Goal: Navigation & Orientation: Find specific page/section

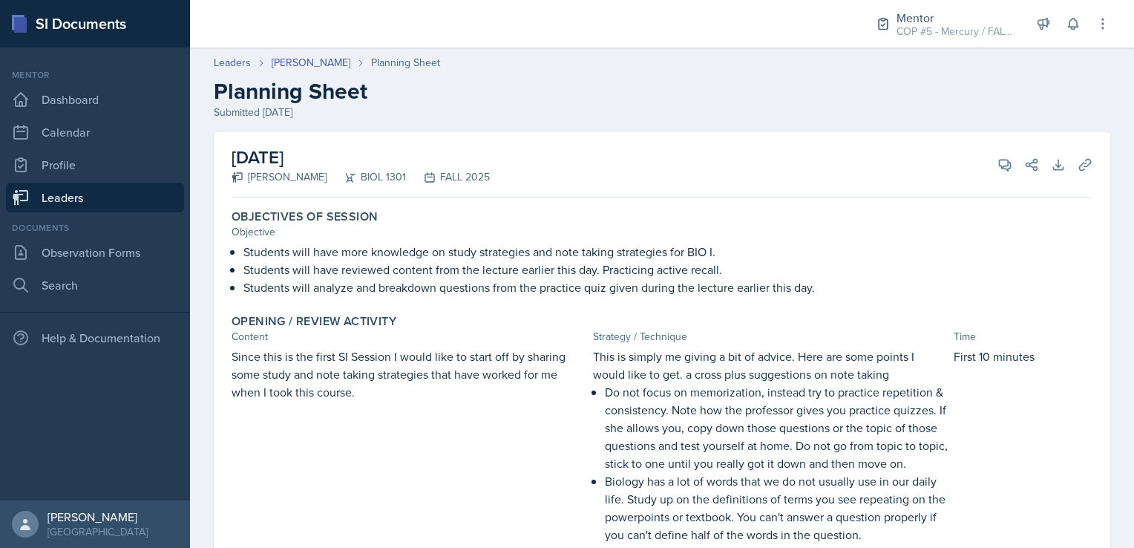
scroll to position [323, 0]
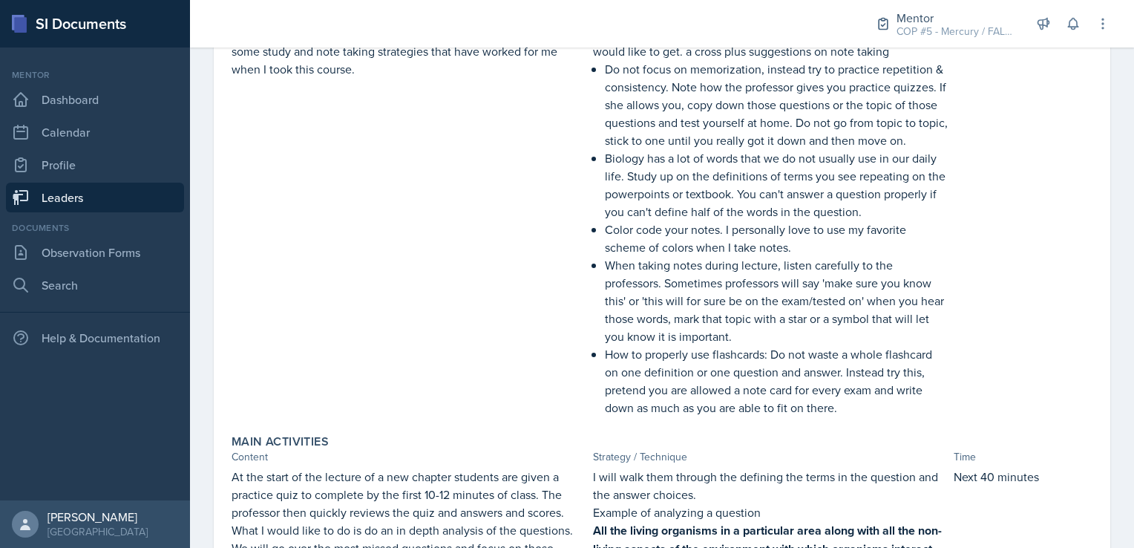
click at [101, 81] on div "Mentor" at bounding box center [95, 74] width 178 height 13
click at [101, 96] on link "Dashboard" at bounding box center [95, 100] width 178 height 30
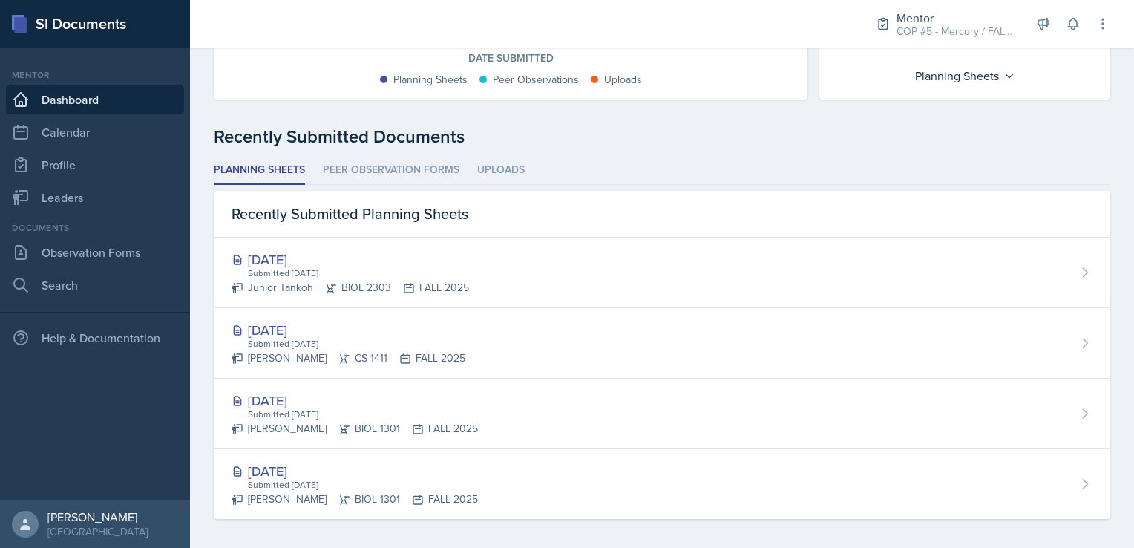
scroll to position [318, 0]
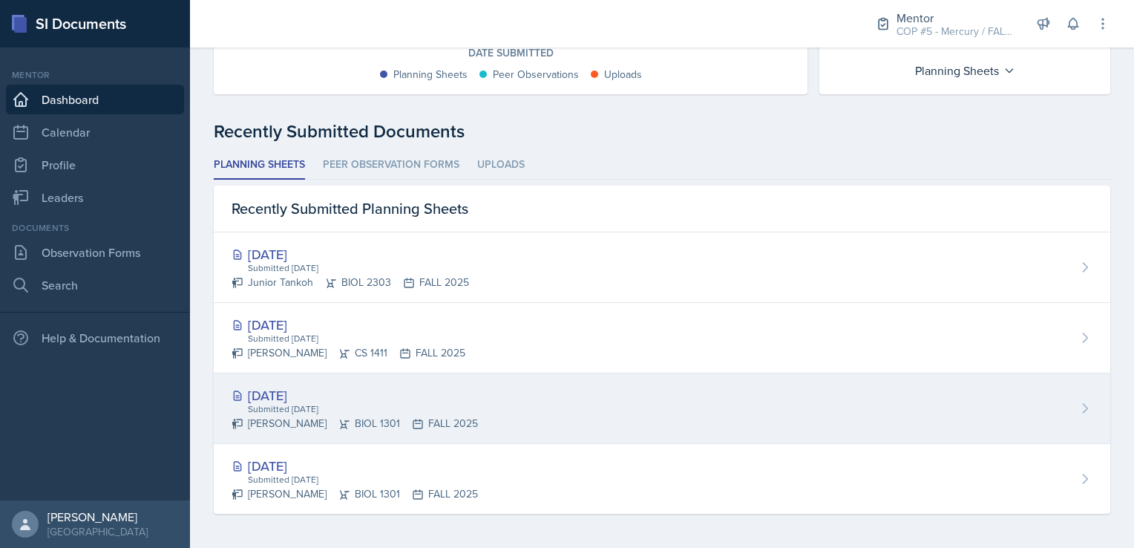
click at [538, 420] on div "[DATE] Submitted [DATE] [PERSON_NAME] BIOL 1301 FALL 2025" at bounding box center [662, 408] width 897 height 71
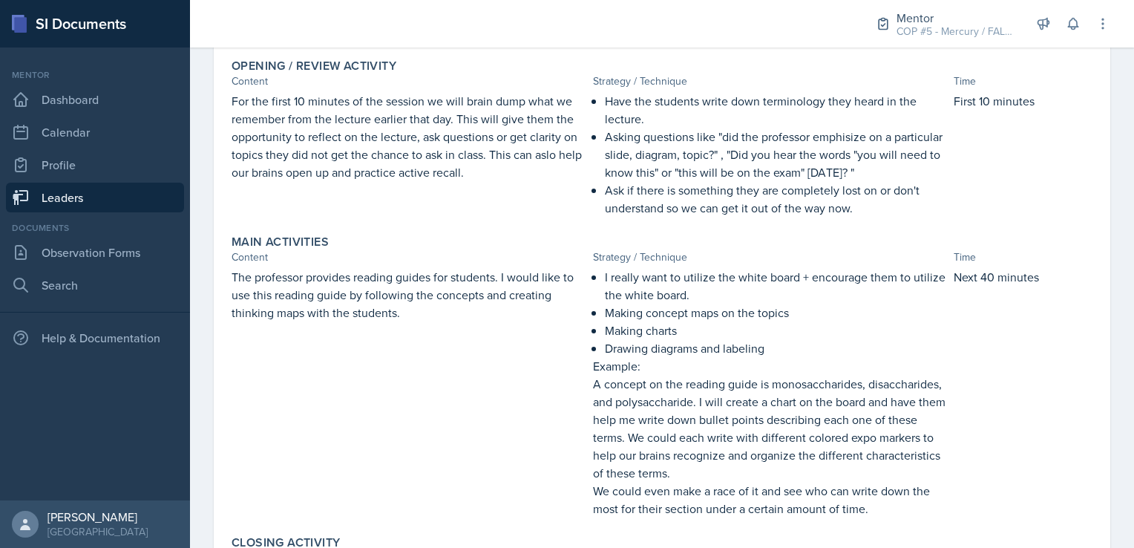
scroll to position [257, 0]
click at [101, 195] on link "Leaders" at bounding box center [95, 198] width 178 height 30
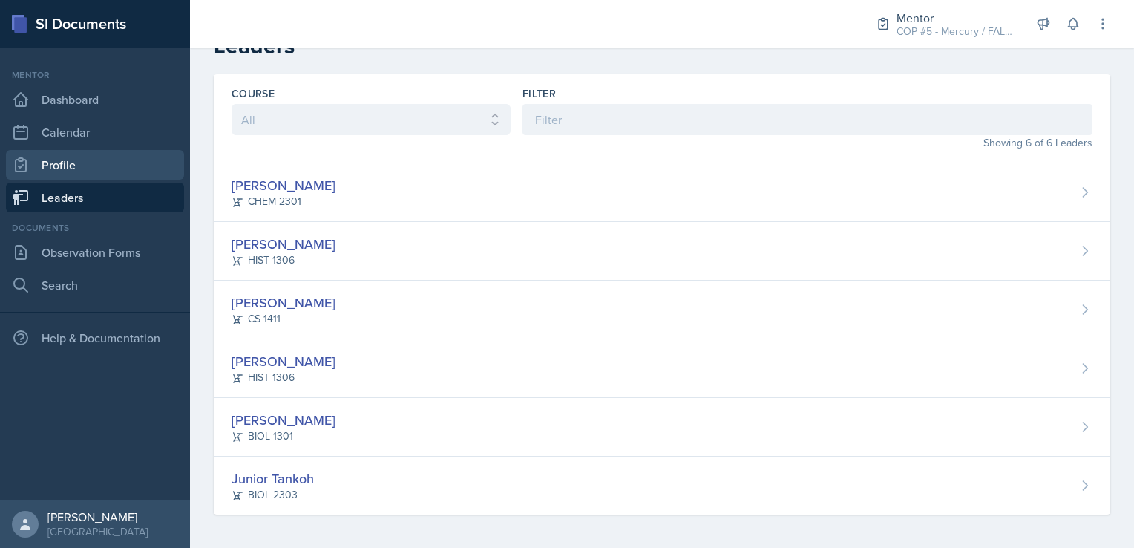
click at [86, 167] on link "Profile" at bounding box center [95, 165] width 178 height 30
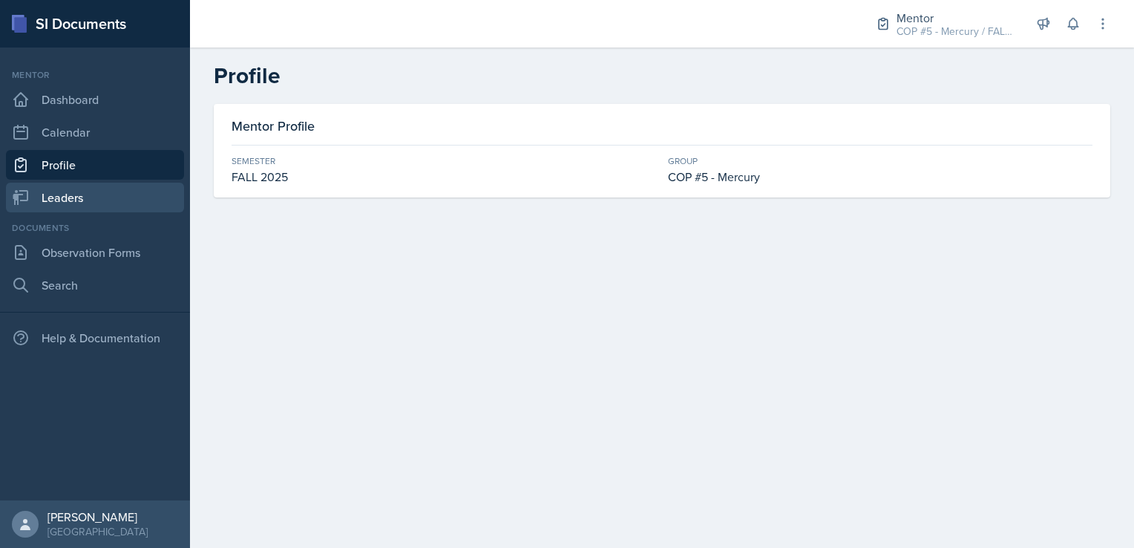
click at [91, 191] on link "Leaders" at bounding box center [95, 198] width 178 height 30
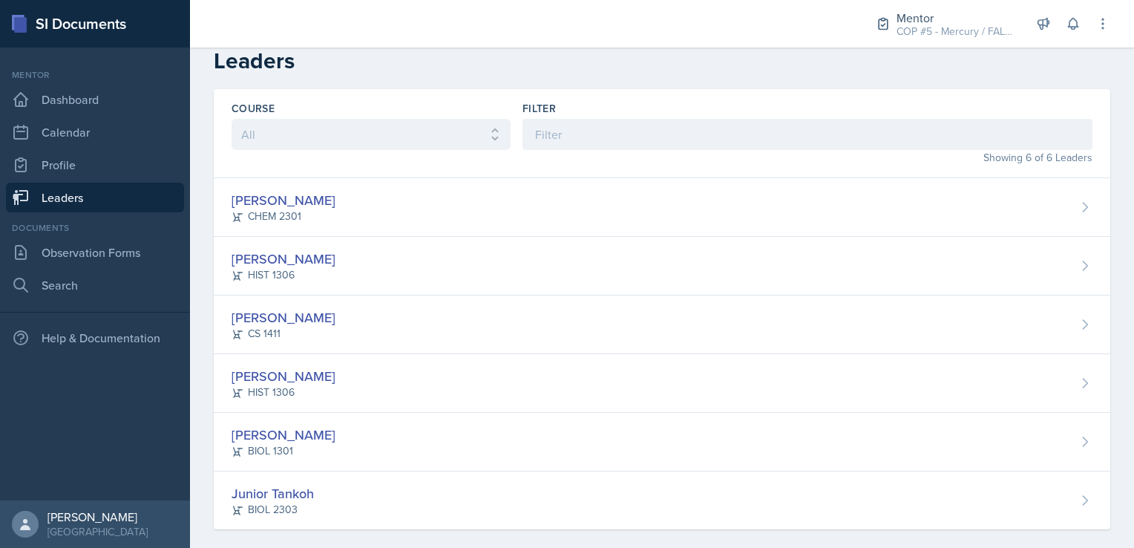
scroll to position [30, 0]
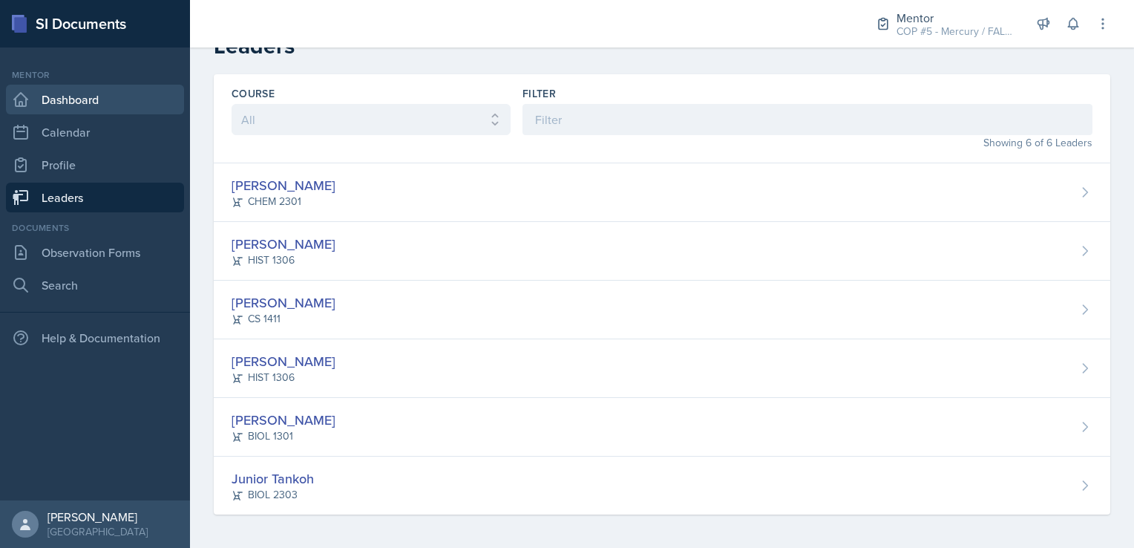
click at [102, 92] on link "Dashboard" at bounding box center [95, 100] width 178 height 30
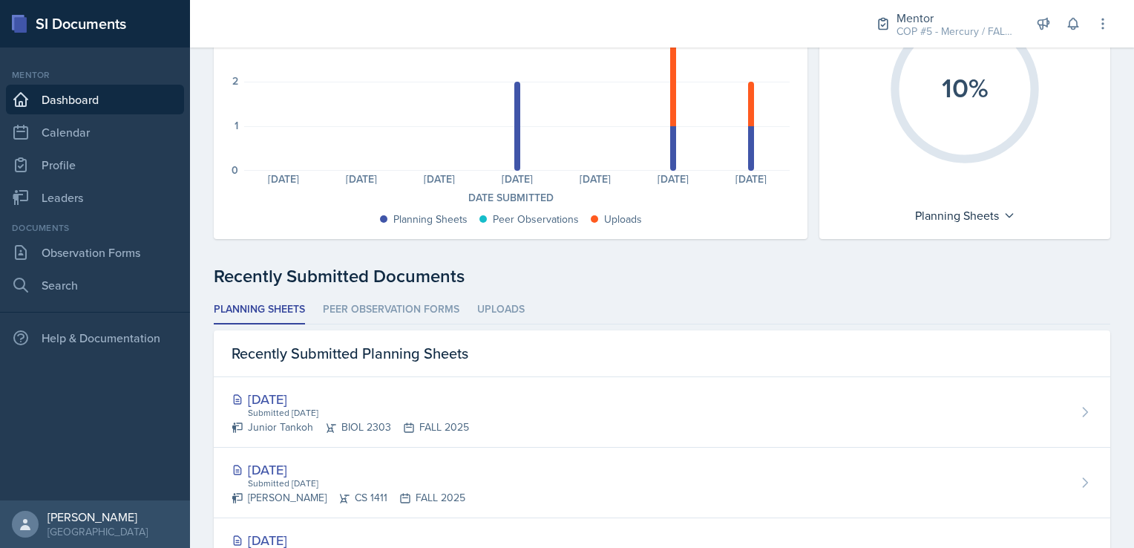
scroll to position [243, 0]
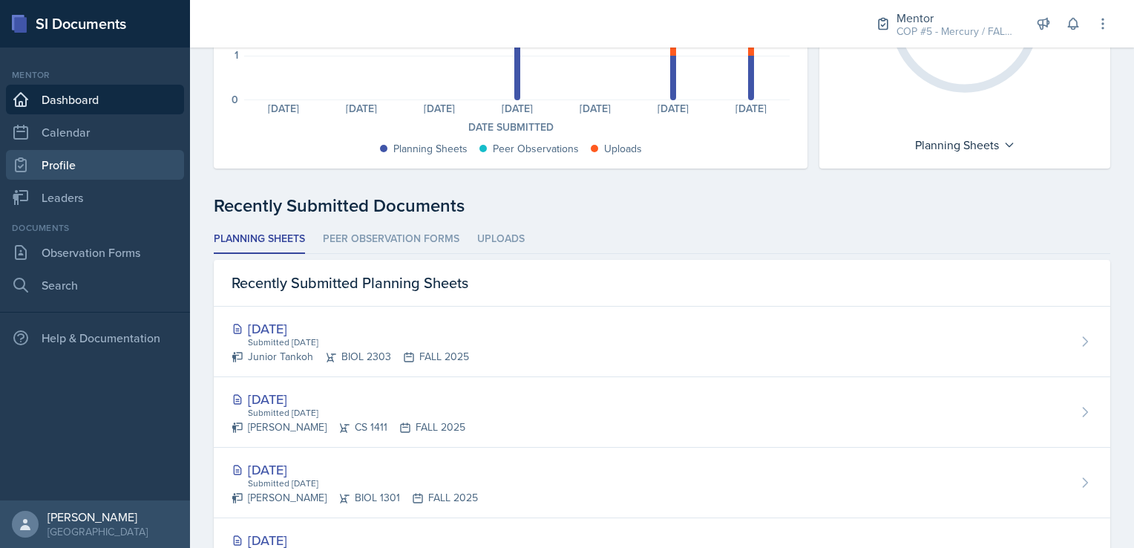
click at [65, 158] on link "Profile" at bounding box center [95, 165] width 178 height 30
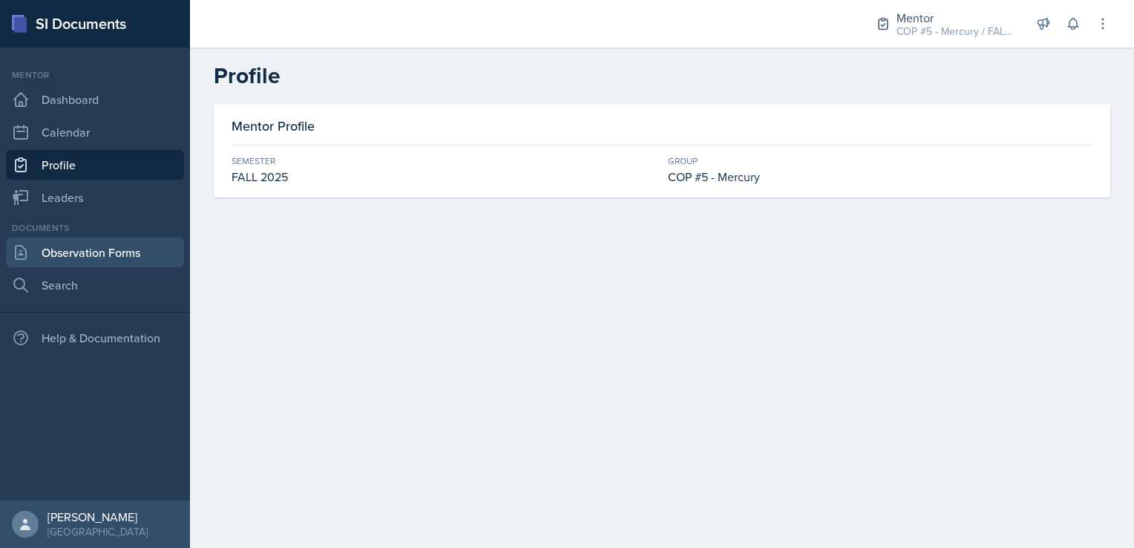
click at [89, 248] on link "Observation Forms" at bounding box center [95, 253] width 178 height 30
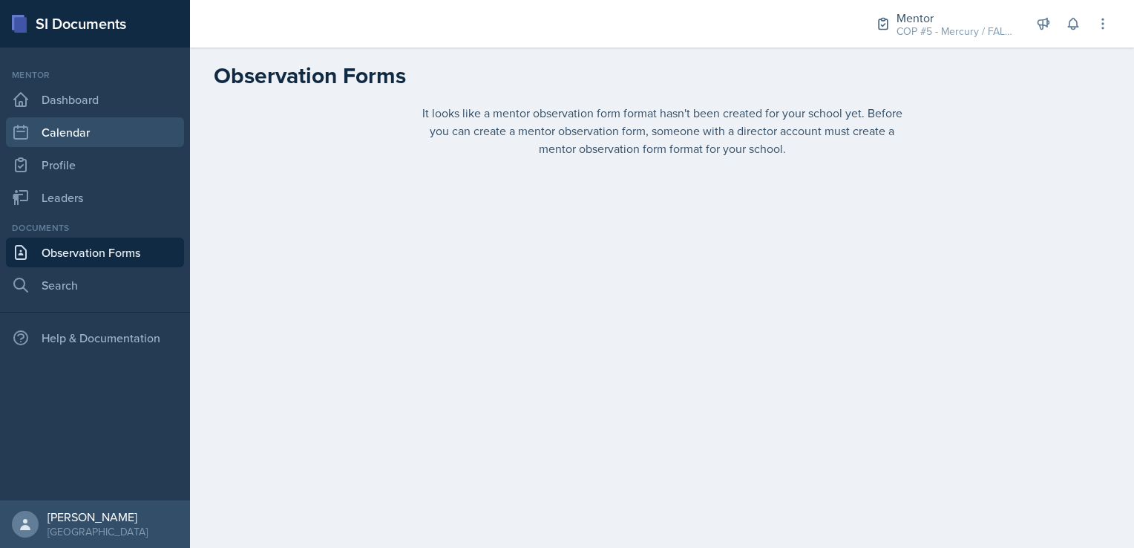
click at [79, 128] on link "Calendar" at bounding box center [95, 132] width 178 height 30
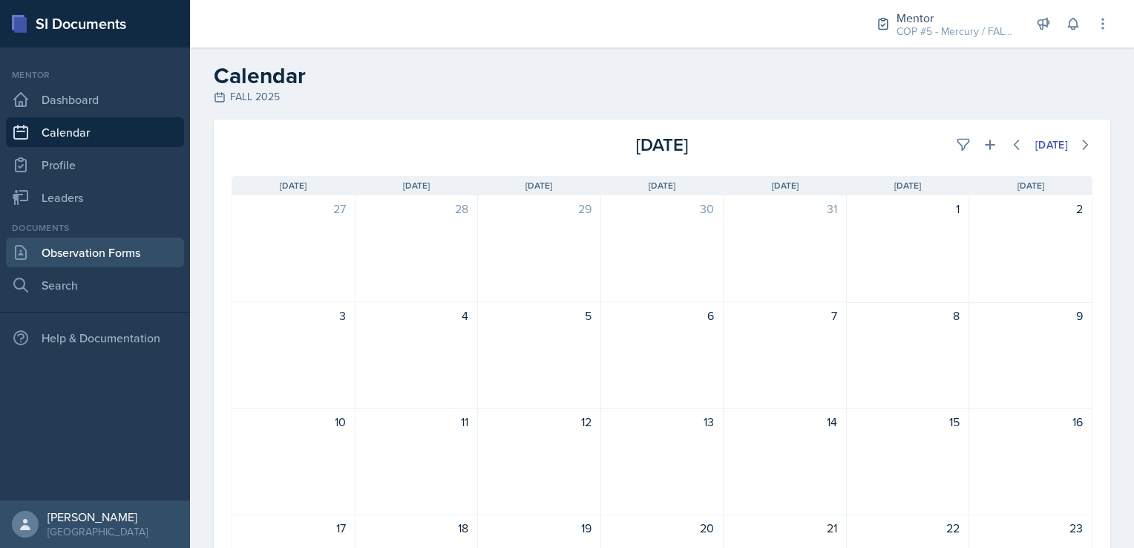
click at [84, 251] on link "Observation Forms" at bounding box center [95, 253] width 178 height 30
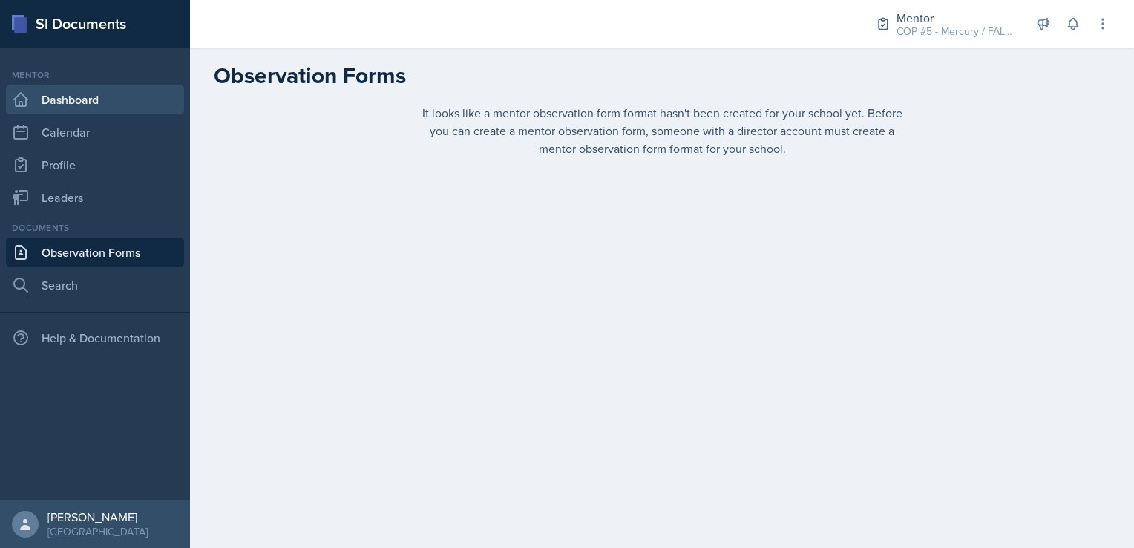
click at [112, 102] on link "Dashboard" at bounding box center [95, 100] width 178 height 30
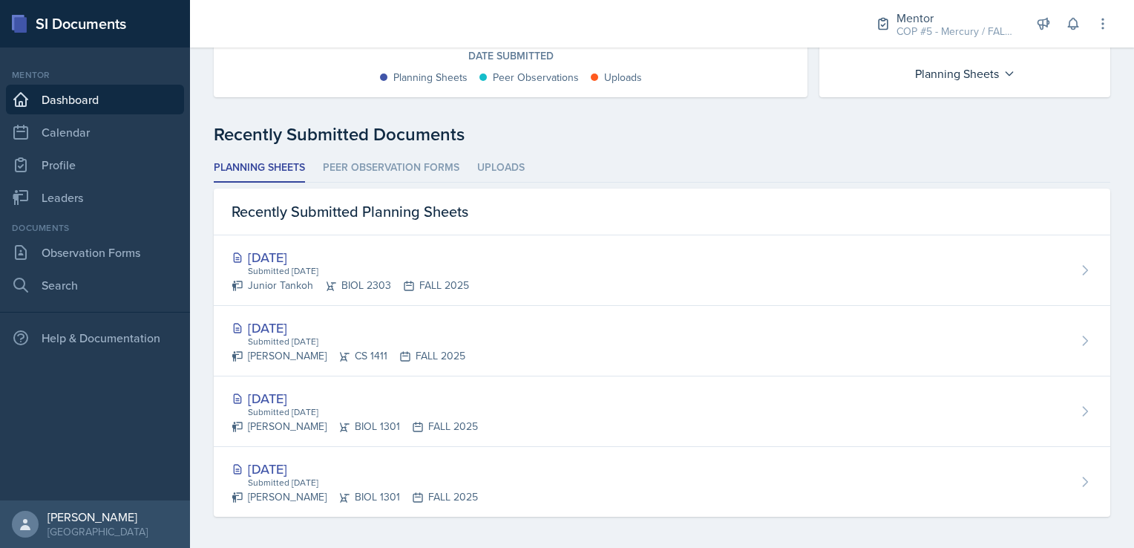
scroll to position [318, 0]
